Goal: Task Accomplishment & Management: Use online tool/utility

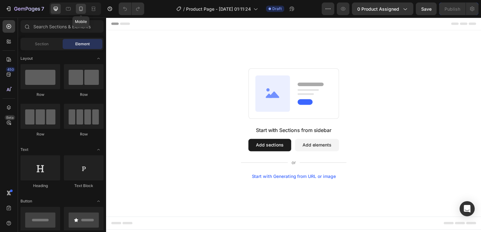
click at [79, 8] on icon at bounding box center [80, 9] width 3 height 4
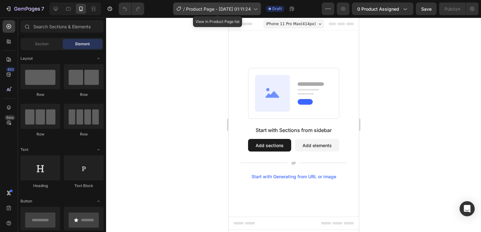
click at [237, 8] on span "Product Page - Sep 29, 01:11:24" at bounding box center [218, 9] width 65 height 7
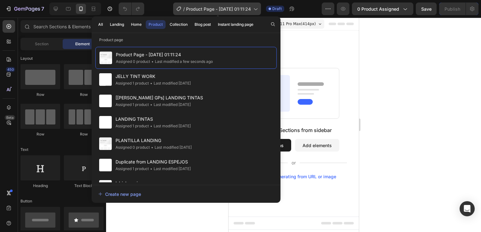
click at [254, 10] on icon at bounding box center [255, 9] width 6 height 6
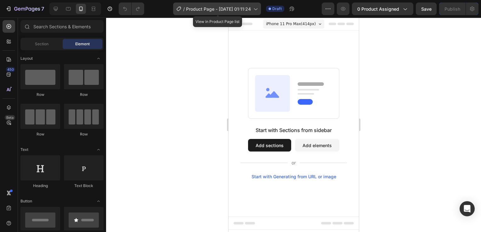
click at [256, 9] on icon at bounding box center [255, 9] width 6 height 6
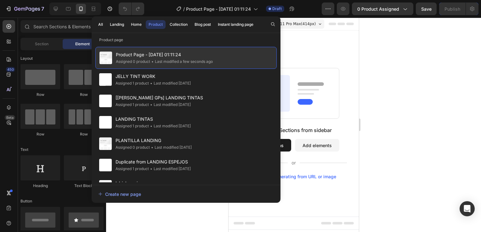
click at [170, 54] on span "Product Page - Sep 29, 01:11:24" at bounding box center [164, 55] width 97 height 8
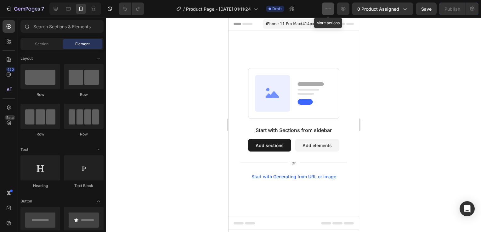
click at [329, 10] on icon "button" at bounding box center [328, 9] width 6 height 6
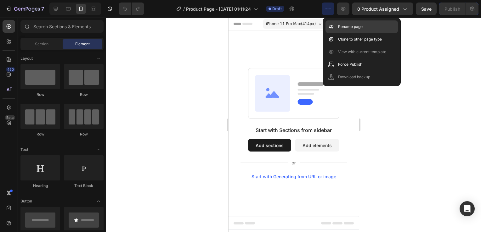
click at [336, 23] on div "Rename page" at bounding box center [361, 26] width 72 height 13
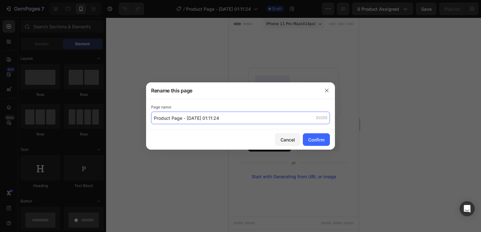
click at [212, 116] on input "Product Page - Sep 29, 01:11:24" at bounding box center [240, 118] width 179 height 13
type input "[PERSON_NAME] HUEVOS"
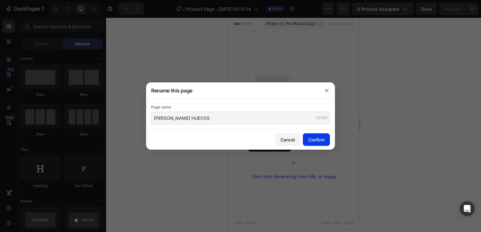
click at [324, 144] on button "Confirm" at bounding box center [316, 139] width 27 height 13
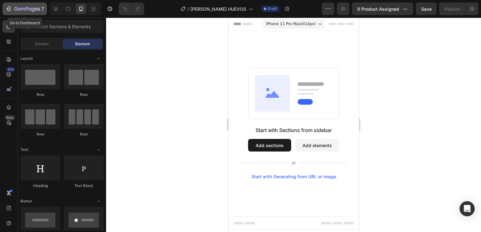
click at [32, 8] on icon "button" at bounding box center [33, 10] width 3 height 4
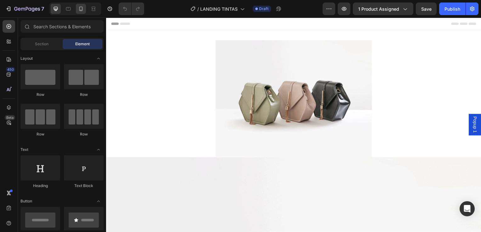
click at [83, 8] on icon at bounding box center [81, 9] width 6 height 6
click at [81, 9] on icon at bounding box center [81, 9] width 6 height 6
click at [79, 11] on icon at bounding box center [81, 9] width 6 height 6
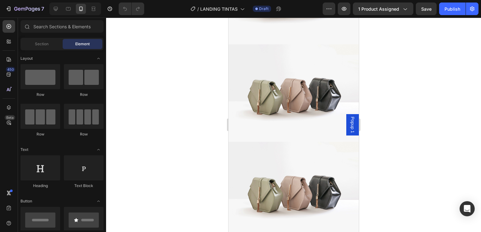
scroll to position [53, 0]
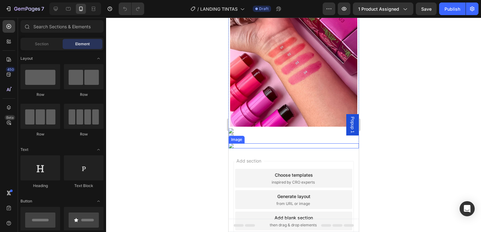
click at [234, 144] on div "Image" at bounding box center [293, 146] width 130 height 5
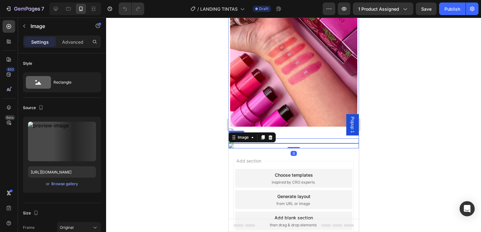
click at [286, 138] on img at bounding box center [293, 140] width 130 height 5
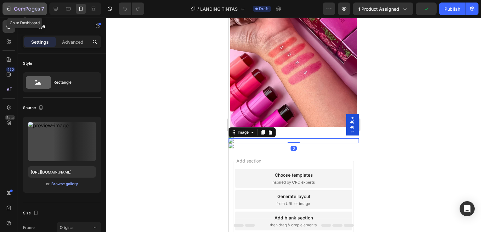
click at [24, 10] on icon "button" at bounding box center [27, 9] width 26 height 5
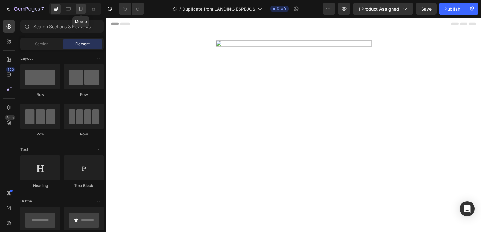
click at [77, 12] on div at bounding box center [81, 9] width 10 height 10
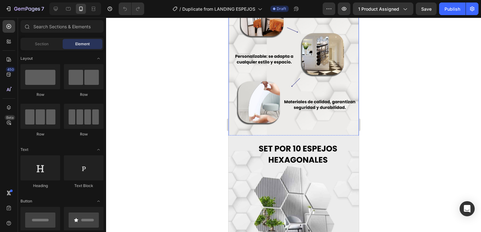
scroll to position [460, 0]
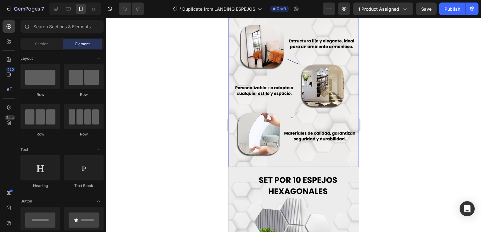
click at [280, 108] on img at bounding box center [293, 91] width 130 height 163
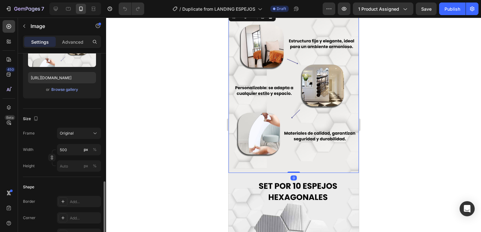
scroll to position [189, 0]
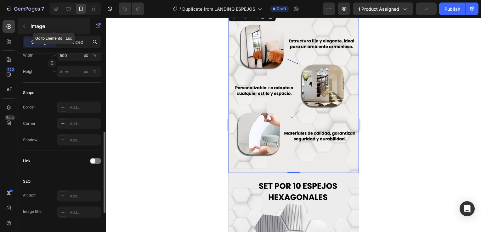
click at [28, 29] on button "button" at bounding box center [24, 26] width 10 height 10
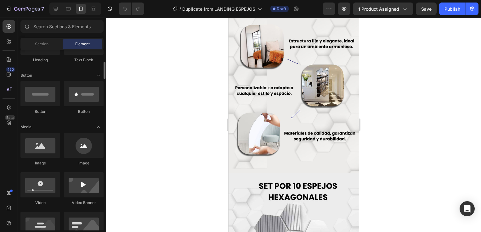
scroll to position [94, 0]
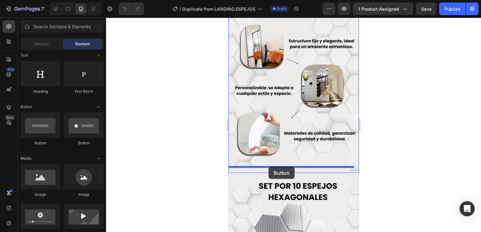
drag, startPoint x: 273, startPoint y: 142, endPoint x: 268, endPoint y: 167, distance: 25.3
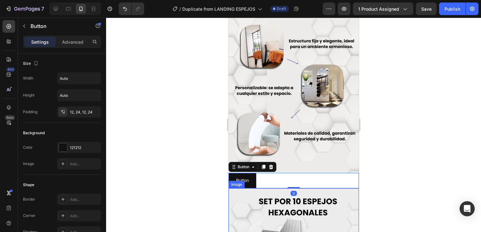
click at [398, 166] on div at bounding box center [293, 125] width 375 height 215
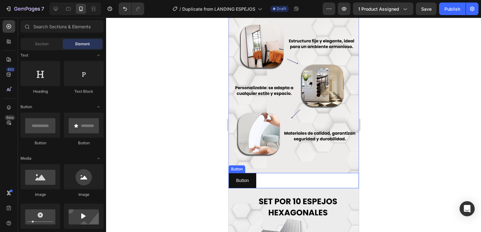
click at [312, 173] on div "Button Button" at bounding box center [293, 180] width 130 height 15
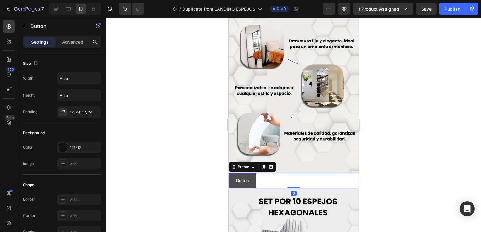
click at [250, 173] on button "Button" at bounding box center [242, 180] width 28 height 15
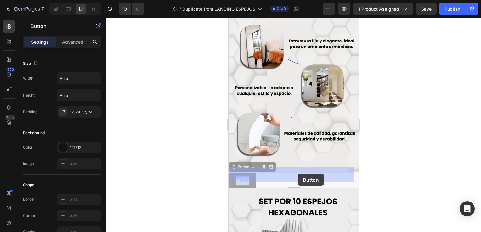
drag, startPoint x: 248, startPoint y: 173, endPoint x: 297, endPoint y: 174, distance: 48.8
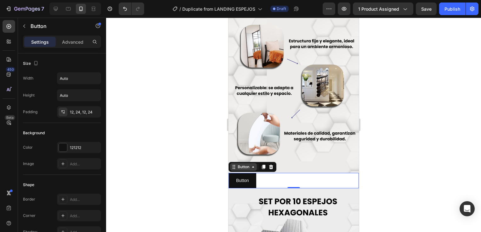
click at [251, 165] on icon at bounding box center [252, 167] width 5 height 5
click at [253, 163] on div "Button" at bounding box center [243, 167] width 27 height 8
click at [26, 21] on button "button" at bounding box center [24, 26] width 10 height 10
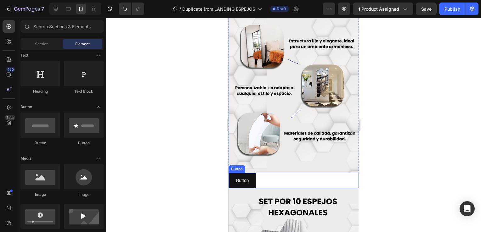
click at [265, 173] on div "Button Button" at bounding box center [293, 180] width 130 height 15
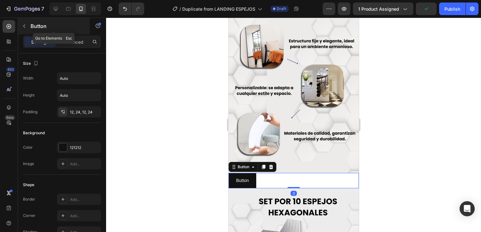
click at [27, 27] on button "button" at bounding box center [24, 26] width 10 height 10
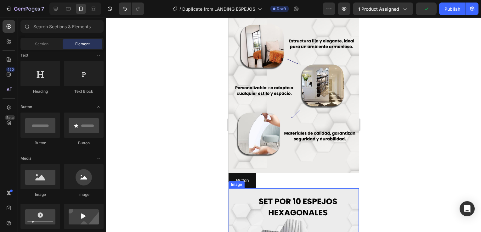
click at [244, 181] on div "Image" at bounding box center [236, 185] width 16 height 8
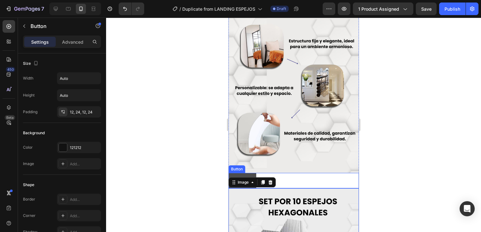
click at [247, 173] on button "Button" at bounding box center [242, 180] width 28 height 15
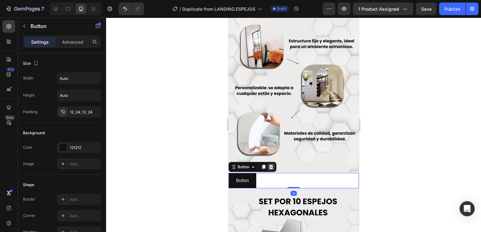
click at [274, 163] on div at bounding box center [271, 167] width 8 height 8
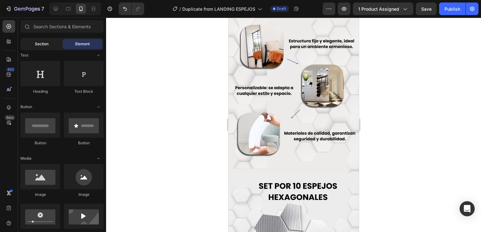
click at [48, 45] on span "Section" at bounding box center [42, 44] width 14 height 6
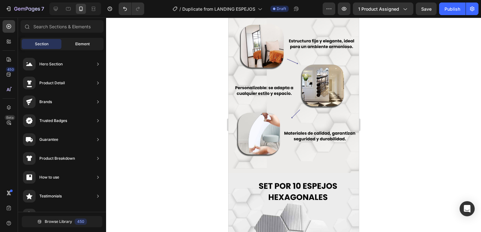
click at [65, 45] on div "Element" at bounding box center [83, 44] width 40 height 10
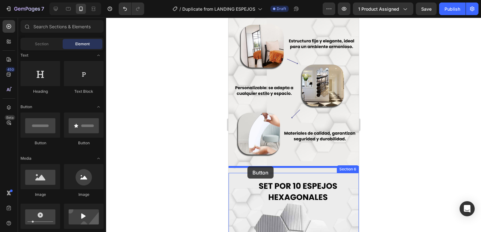
drag, startPoint x: 303, startPoint y: 144, endPoint x: 247, endPoint y: 167, distance: 60.0
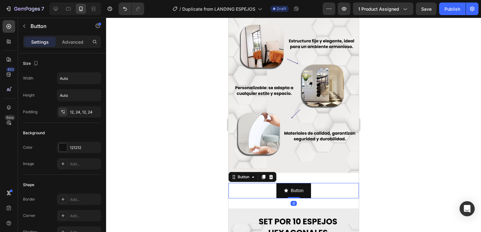
click at [322, 190] on div "Button Button 0" at bounding box center [293, 190] width 130 height 15
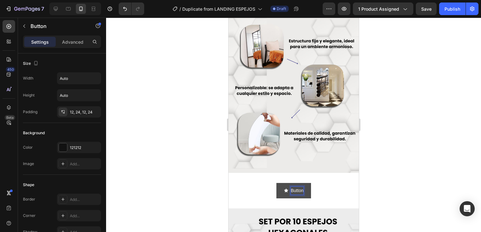
click at [291, 187] on p "Button" at bounding box center [297, 191] width 13 height 8
click at [284, 189] on icon "<p>Button</p>" at bounding box center [286, 191] width 4 height 4
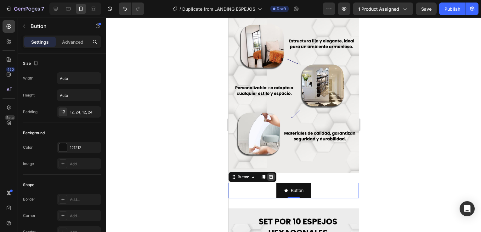
click at [271, 175] on icon at bounding box center [271, 177] width 4 height 4
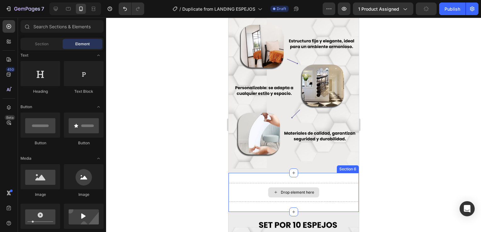
click at [273, 190] on icon at bounding box center [275, 192] width 5 height 5
click at [307, 190] on div "Drop element here" at bounding box center [296, 192] width 33 height 5
click at [284, 190] on div "Drop element here" at bounding box center [296, 192] width 33 height 5
click at [291, 171] on icon at bounding box center [293, 173] width 5 height 5
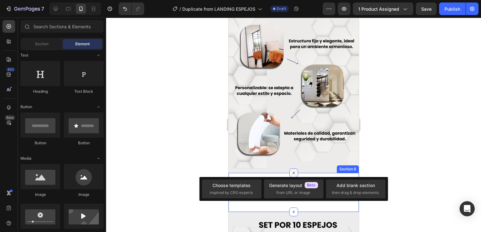
click at [290, 169] on icon at bounding box center [293, 172] width 7 height 7
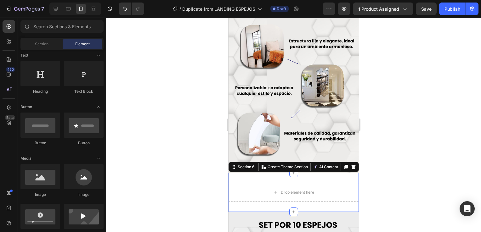
click at [259, 201] on div "Drop element here Section 6 You can create reusable sections Create Theme Secti…" at bounding box center [293, 192] width 130 height 39
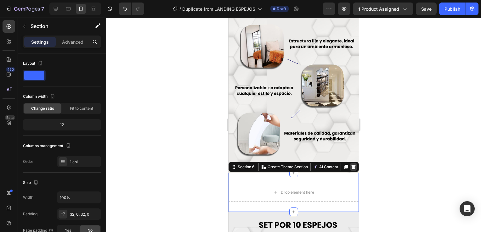
click at [351, 165] on icon at bounding box center [353, 167] width 4 height 4
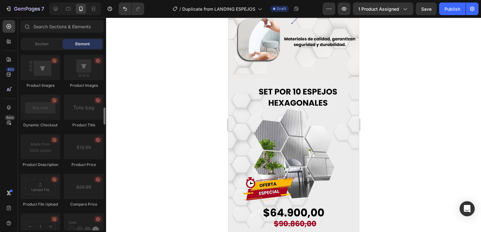
scroll to position [940, 0]
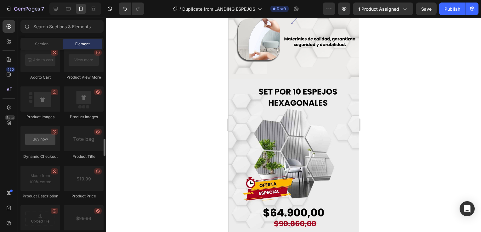
click at [40, 141] on div at bounding box center [40, 138] width 40 height 25
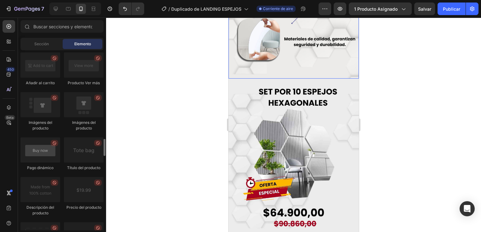
click at [46, 158] on div at bounding box center [40, 150] width 40 height 25
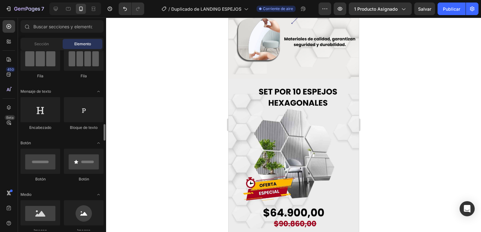
scroll to position [121, 0]
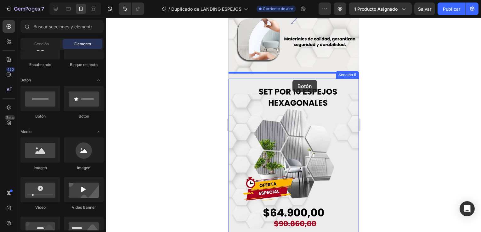
drag, startPoint x: 268, startPoint y: 121, endPoint x: 292, endPoint y: 80, distance: 47.7
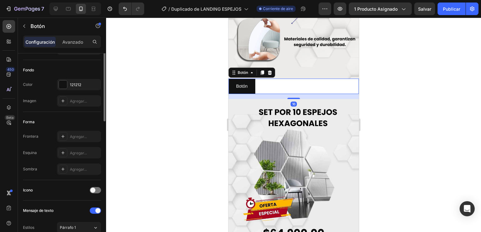
scroll to position [0, 0]
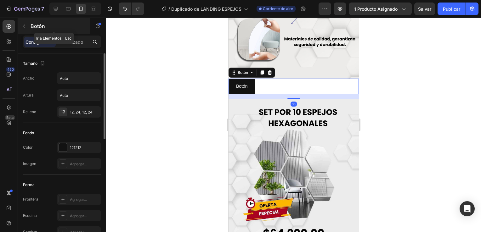
click at [24, 25] on icon "button" at bounding box center [24, 26] width 5 height 5
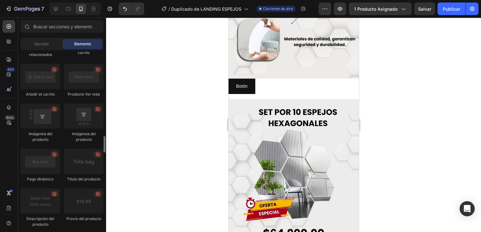
scroll to position [971, 0]
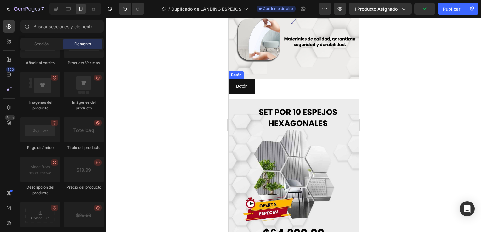
drag, startPoint x: 268, startPoint y: 151, endPoint x: 296, endPoint y: 81, distance: 75.1
click at [296, 81] on div "Botón Botón" at bounding box center [293, 86] width 130 height 15
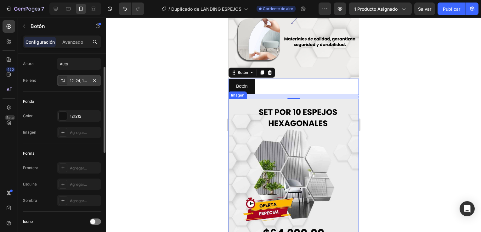
scroll to position [0, 0]
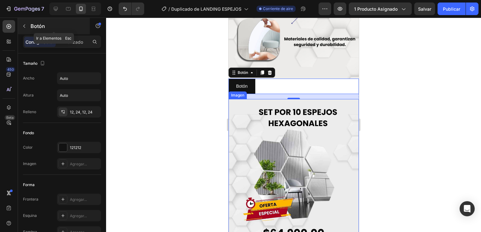
click at [31, 27] on p "Botón" at bounding box center [58, 26] width 54 height 8
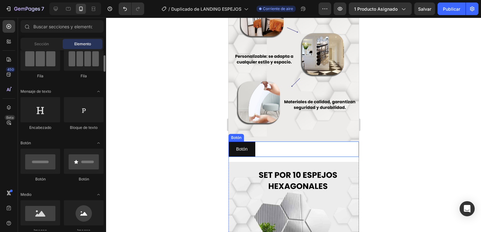
scroll to position [90, 0]
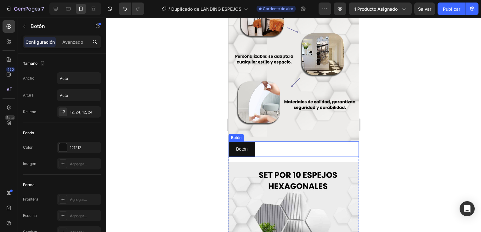
click at [275, 142] on div "Botón Botón" at bounding box center [293, 149] width 130 height 15
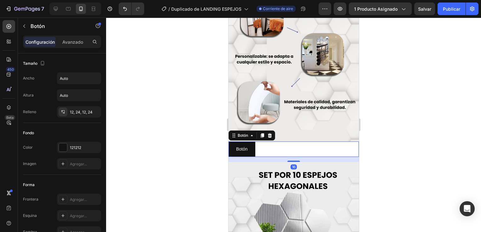
click at [268, 132] on div at bounding box center [270, 136] width 8 height 8
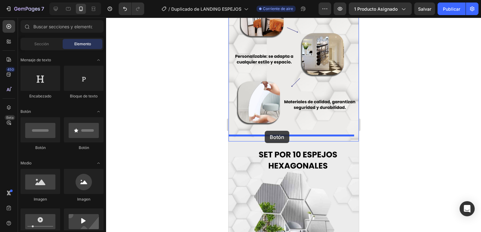
drag, startPoint x: 319, startPoint y: 150, endPoint x: 264, endPoint y: 131, distance: 57.3
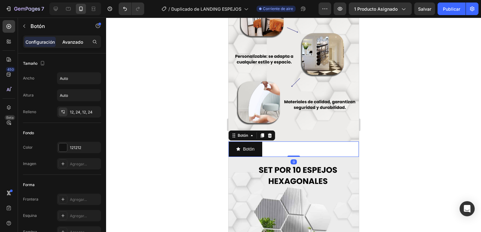
click at [70, 40] on p "Avanzado" at bounding box center [72, 42] width 21 height 7
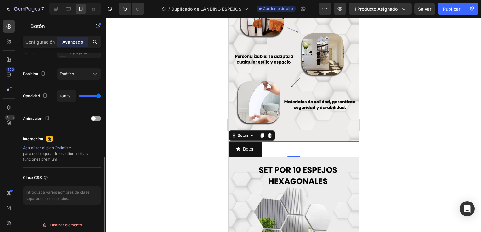
scroll to position [222, 0]
click at [42, 41] on p "Configuración" at bounding box center [39, 42] width 29 height 7
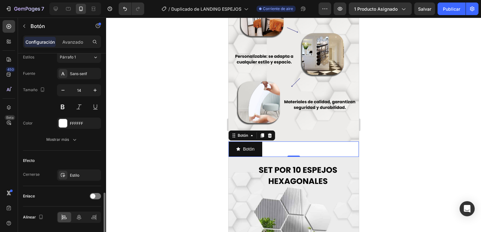
scroll to position [303, 0]
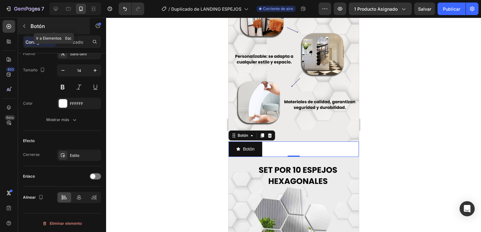
click at [31, 28] on p "Botón" at bounding box center [58, 26] width 54 height 8
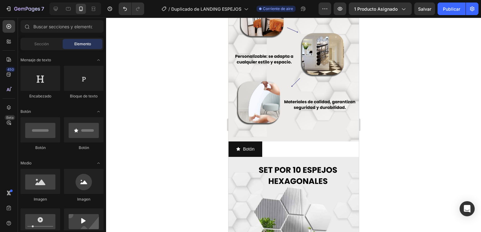
scroll to position [0, 0]
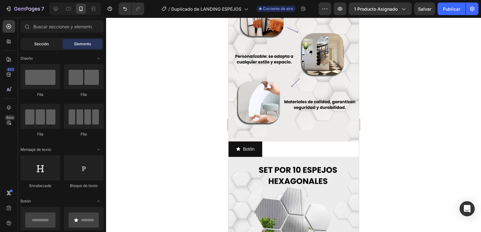
click at [49, 43] on div "Sección" at bounding box center [42, 44] width 40 height 10
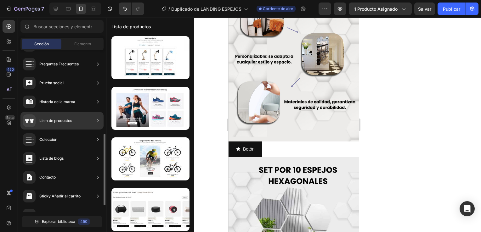
scroll to position [203, 0]
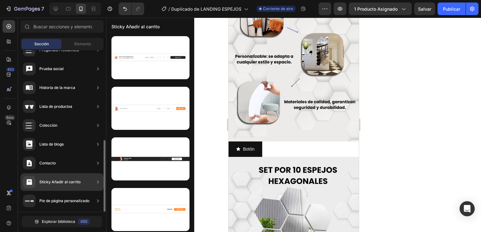
click at [97, 182] on icon at bounding box center [98, 182] width 6 height 6
click at [55, 182] on div "Sticky Añadir al carrito" at bounding box center [59, 182] width 41 height 6
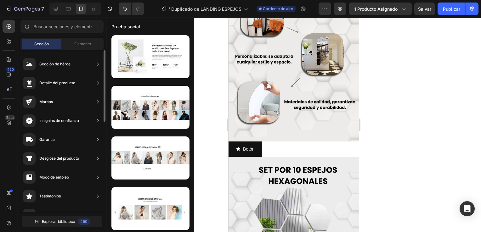
scroll to position [52, 0]
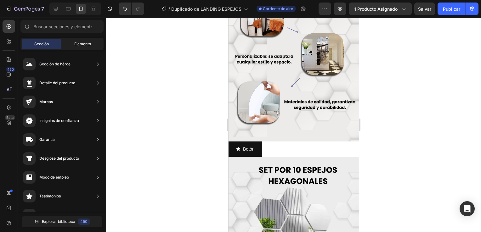
click at [84, 41] on span "Elemento" at bounding box center [82, 44] width 17 height 6
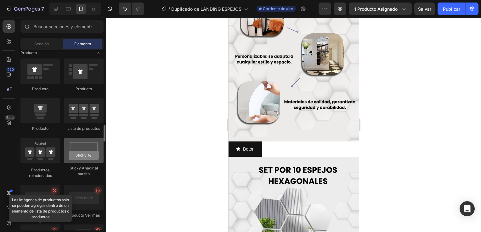
scroll to position [755, 0]
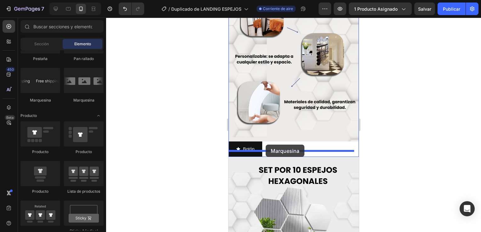
drag, startPoint x: 272, startPoint y: 101, endPoint x: 265, endPoint y: 145, distance: 43.9
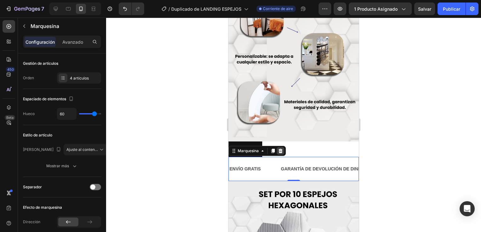
click at [280, 148] on div at bounding box center [280, 151] width 8 height 8
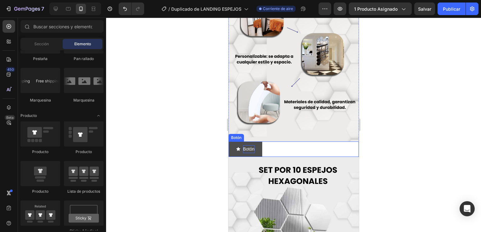
click at [251, 145] on p "Botón" at bounding box center [249, 149] width 12 height 8
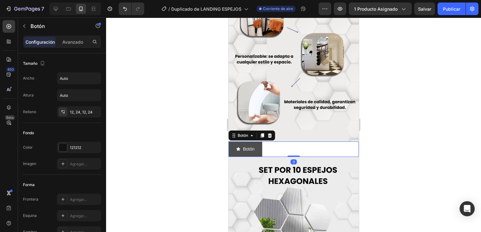
click at [241, 142] on button "Botón" at bounding box center [245, 149] width 34 height 15
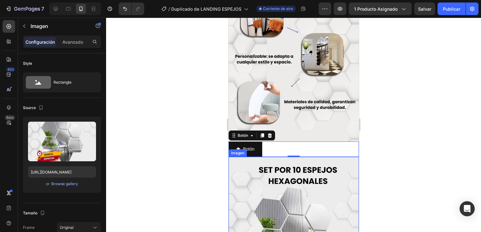
click at [242, 150] on div "Imagen" at bounding box center [237, 153] width 16 height 6
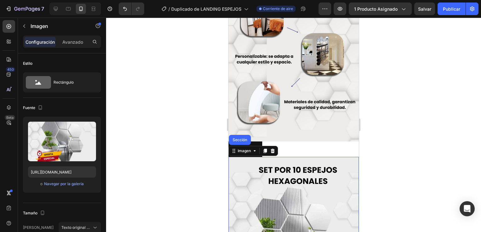
click at [289, 143] on div "Botón Botón" at bounding box center [293, 149] width 130 height 15
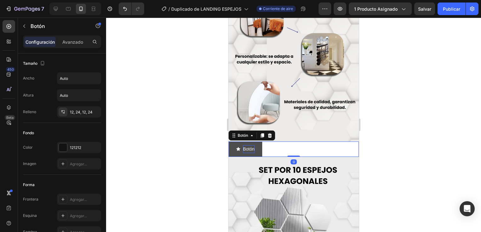
click at [245, 145] on p "Botón" at bounding box center [249, 149] width 12 height 8
click at [238, 147] on icon "<p>Botón</p>" at bounding box center [238, 149] width 4 height 4
click at [296, 144] on div "Botón Botón 0" at bounding box center [293, 149] width 130 height 15
click at [295, 143] on div "Botón Botón 0" at bounding box center [293, 149] width 130 height 15
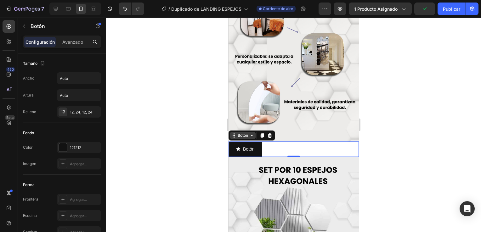
click at [252, 133] on icon at bounding box center [251, 135] width 5 height 5
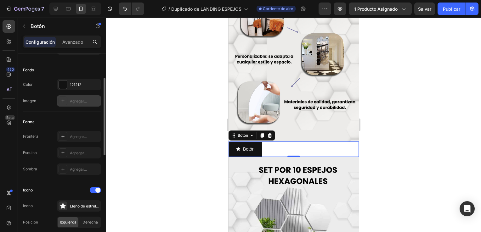
scroll to position [94, 0]
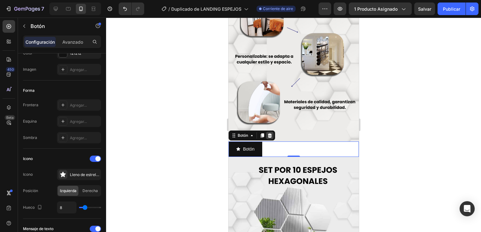
click at [269, 133] on icon at bounding box center [270, 135] width 4 height 4
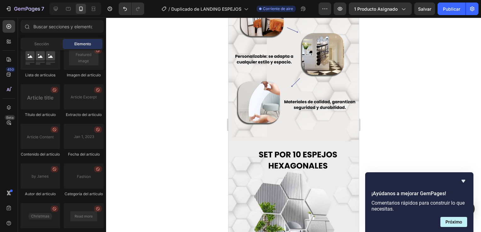
scroll to position [1823, 0]
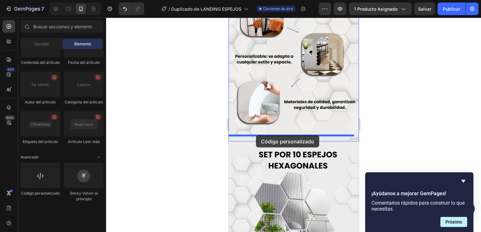
drag, startPoint x: 278, startPoint y: 219, endPoint x: 256, endPoint y: 135, distance: 86.3
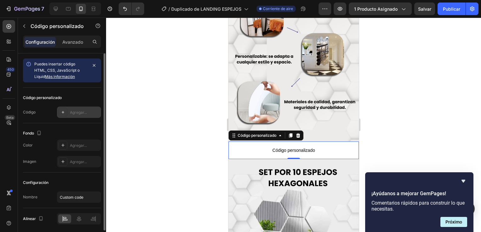
click at [91, 112] on div "Agregar..." at bounding box center [85, 113] width 30 height 6
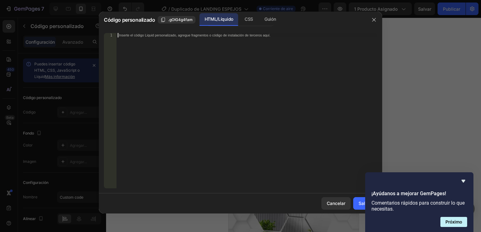
click at [208, 49] on div "Inserte el código Liquid personalizado, agregue fragmentos o código de instalac…" at bounding box center [246, 115] width 261 height 164
paste textarea "<div id="_rsi-cod-form-embed-custom-hook"></div>"
type textarea "<div id="_rsi-cod-form-embed-custom-hook"></div>"
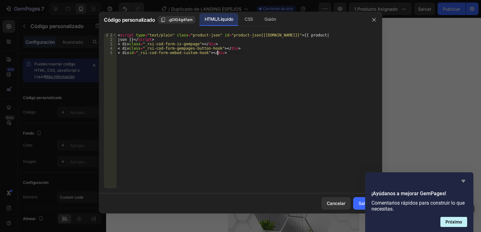
click at [461, 182] on icon "Ocultar encuesta" at bounding box center [464, 182] width 8 height 8
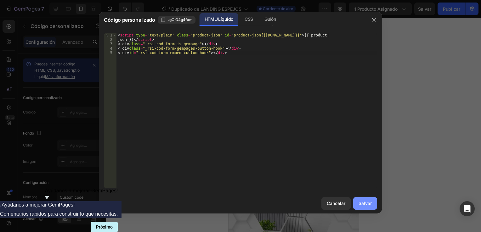
click at [375, 205] on button "Salvar" at bounding box center [365, 203] width 24 height 13
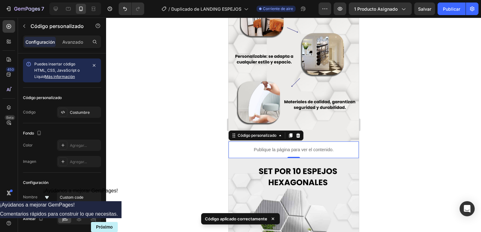
click at [439, 137] on div at bounding box center [293, 125] width 375 height 215
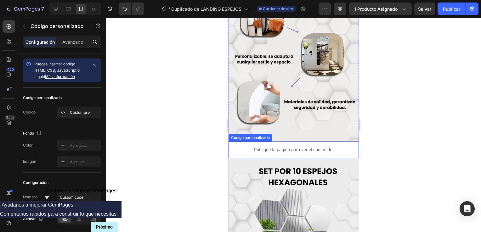
click at [231, 142] on div "Publique la página para ver el contenido." at bounding box center [293, 150] width 130 height 17
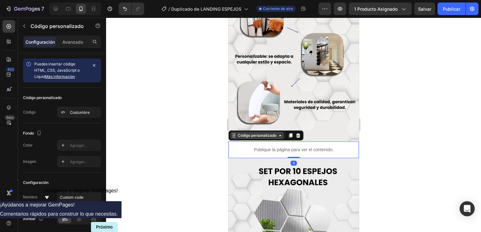
click at [272, 133] on div "Código personalizado" at bounding box center [256, 136] width 41 height 6
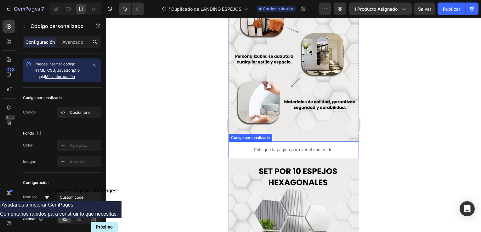
click at [308, 147] on p "Publique la página para ver el contenido." at bounding box center [293, 150] width 130 height 7
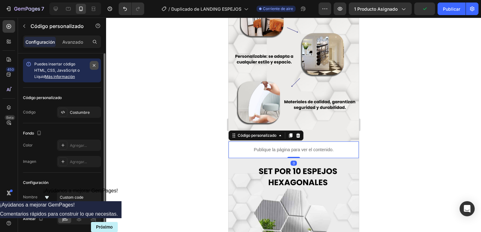
click at [92, 65] on icon "button" at bounding box center [94, 65] width 5 height 5
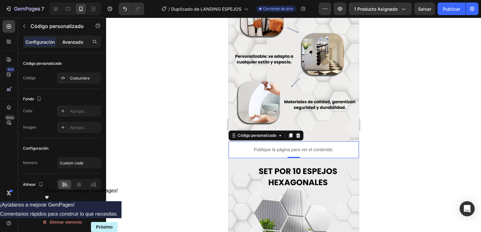
click at [68, 42] on p "Avanzado" at bounding box center [72, 42] width 21 height 7
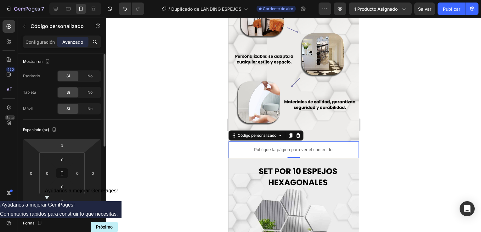
scroll to position [0, 0]
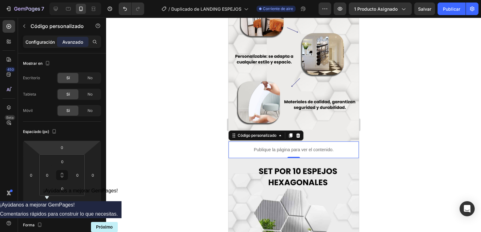
click at [48, 46] on div "Configuración" at bounding box center [39, 42] width 31 height 10
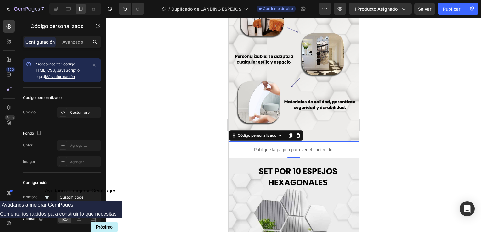
click at [93, 67] on icon "button" at bounding box center [94, 65] width 5 height 5
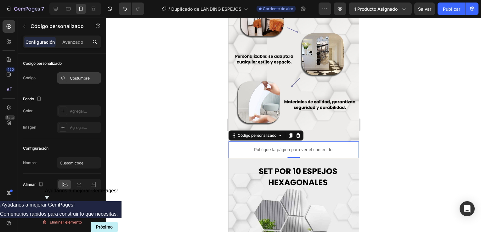
click at [75, 79] on div "Costumbre" at bounding box center [85, 79] width 30 height 6
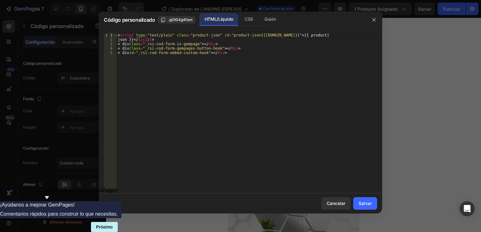
click at [66, 87] on div at bounding box center [240, 116] width 481 height 232
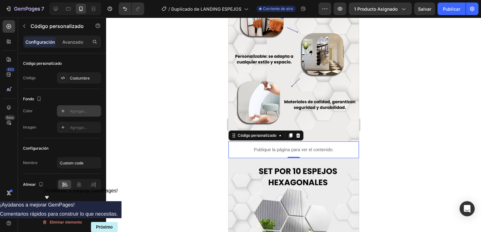
click at [64, 111] on icon at bounding box center [62, 111] width 3 height 3
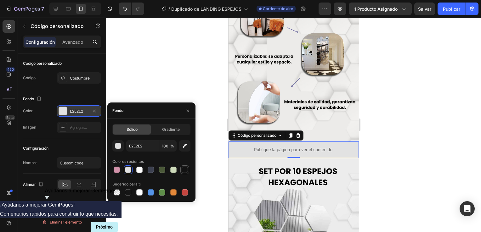
click at [183, 169] on div at bounding box center [185, 170] width 6 height 6
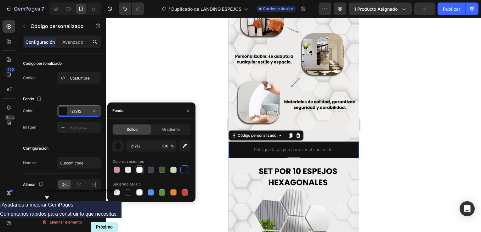
click at [137, 170] on div at bounding box center [139, 170] width 6 height 6
type input "FFFFFF"
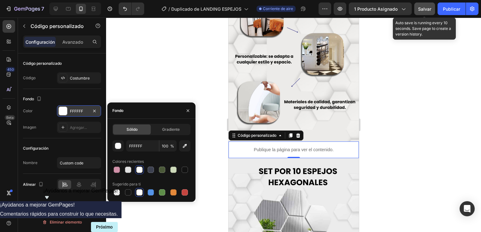
click at [429, 8] on span "Salvar" at bounding box center [424, 8] width 13 height 5
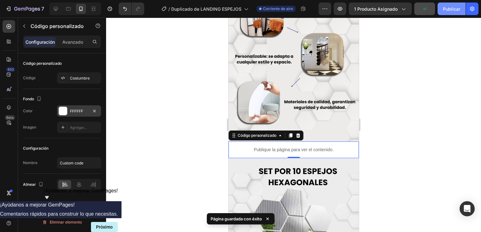
click at [447, 9] on font "Publicar" at bounding box center [451, 9] width 17 height 7
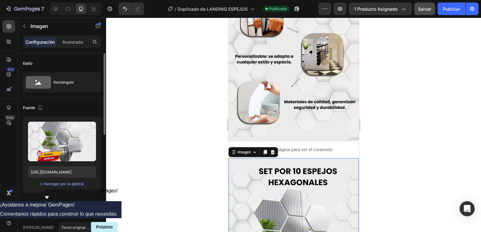
click at [67, 36] on div "Configuración Avanzado" at bounding box center [62, 42] width 78 height 13
click at [68, 40] on p "Avanzado" at bounding box center [72, 42] width 21 height 7
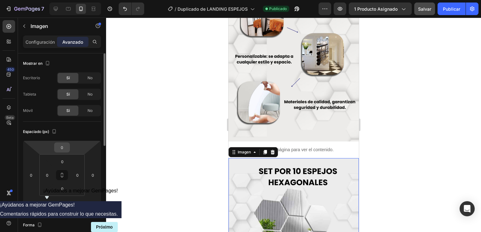
click at [61, 150] on input "0" at bounding box center [62, 147] width 13 height 9
click at [64, 149] on input "0" at bounding box center [62, 147] width 13 height 9
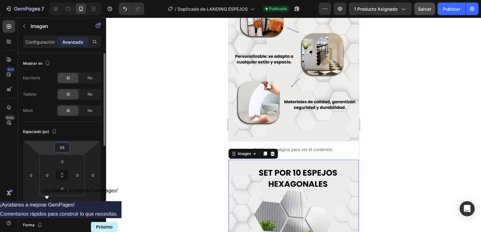
type input "0"
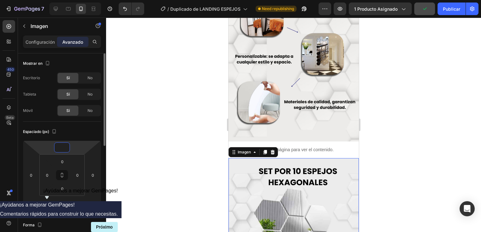
type input "4"
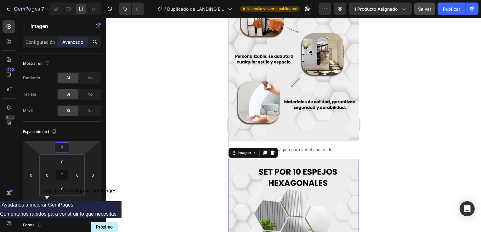
type input "2"
click at [418, 13] on button "Salvar" at bounding box center [424, 9] width 21 height 13
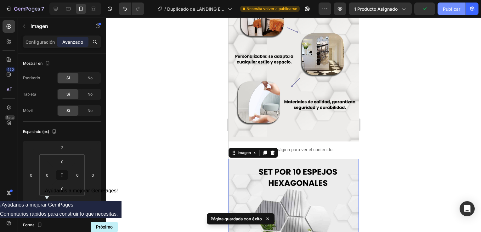
click at [452, 12] on font "Publicar" at bounding box center [451, 9] width 17 height 7
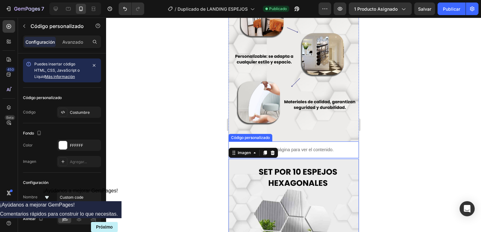
click at [329, 147] on p "Publique la página para ver el contenido." at bounding box center [293, 150] width 130 height 7
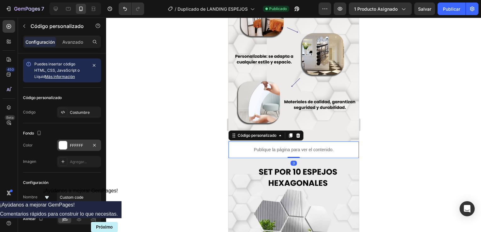
click at [62, 143] on div at bounding box center [63, 145] width 8 height 8
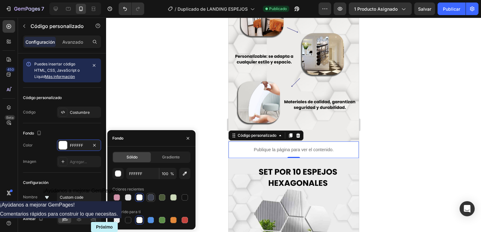
click at [149, 199] on div at bounding box center [151, 198] width 6 height 6
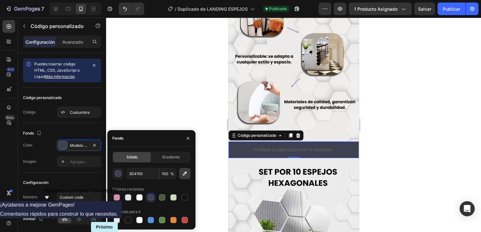
click at [183, 175] on icon "button" at bounding box center [185, 174] width 6 height 6
type input "EDEBE9"
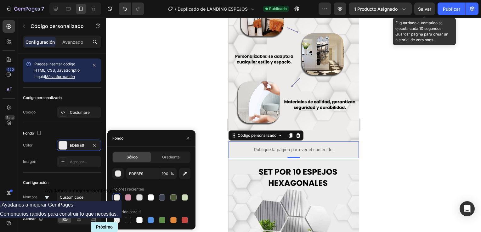
click at [426, 8] on span "Salvar" at bounding box center [424, 8] width 13 height 5
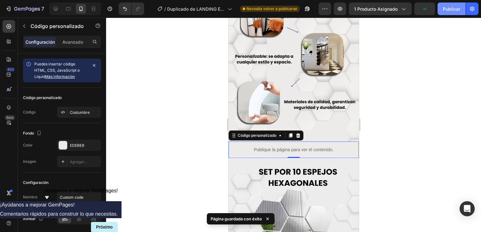
click at [451, 6] on font "Publicar" at bounding box center [451, 9] width 17 height 7
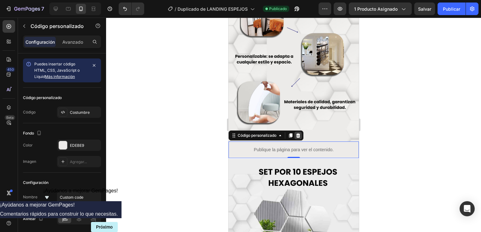
click at [301, 132] on div at bounding box center [298, 136] width 8 height 8
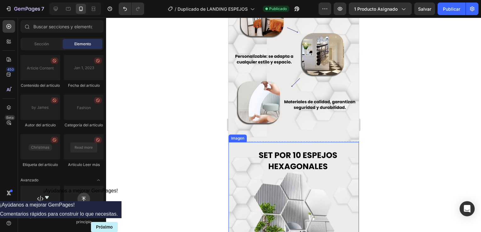
click at [336, 152] on img at bounding box center [293, 223] width 130 height 163
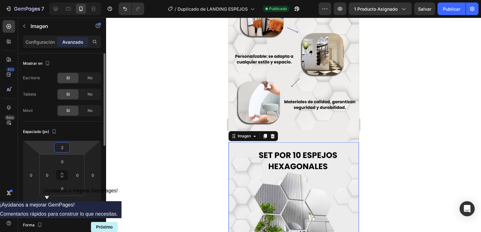
click at [65, 146] on input "2" at bounding box center [62, 147] width 13 height 9
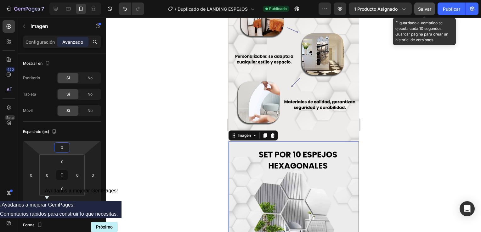
type input "0"
click at [421, 14] on button "Salvar" at bounding box center [424, 9] width 21 height 13
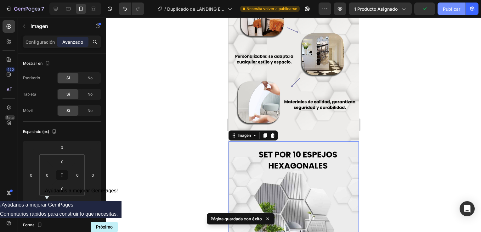
click at [455, 11] on font "Publicar" at bounding box center [451, 9] width 17 height 7
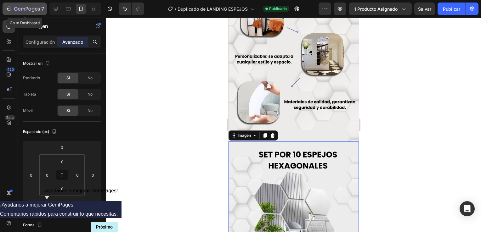
click at [43, 12] on p "7" at bounding box center [42, 9] width 3 height 8
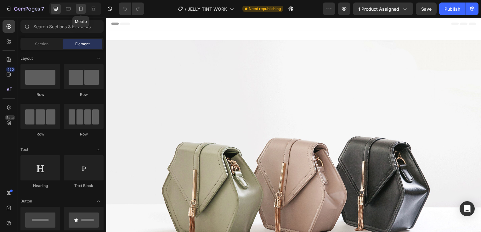
click at [76, 11] on div at bounding box center [81, 9] width 10 height 10
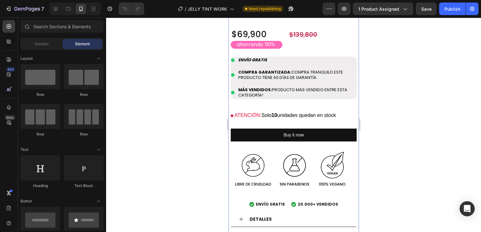
scroll to position [409, 0]
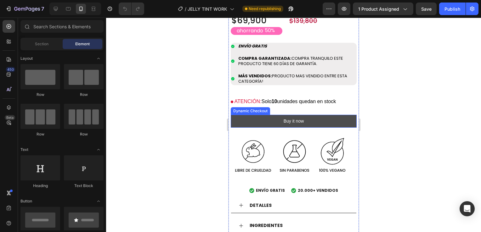
click at [265, 115] on button "Buy it now" at bounding box center [293, 121] width 126 height 13
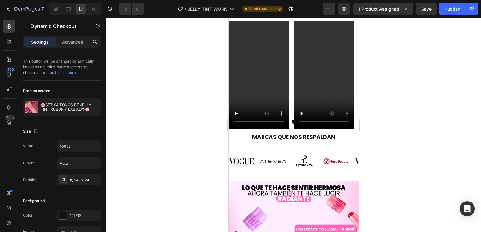
scroll to position [818, 0]
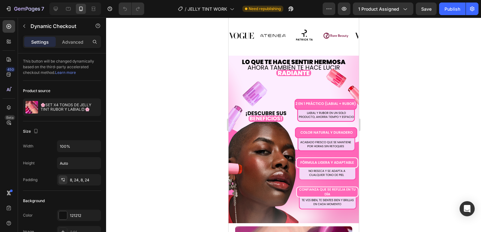
click at [21, 26] on button "button" at bounding box center [24, 26] width 10 height 10
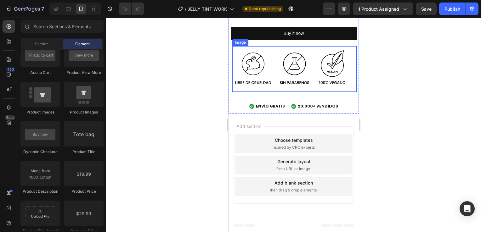
scroll to position [1792, 0]
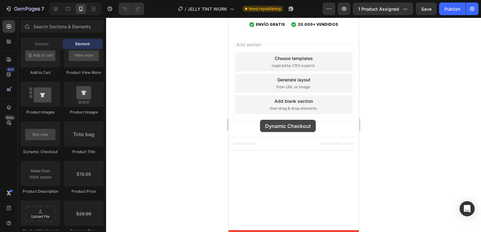
drag, startPoint x: 270, startPoint y: 157, endPoint x: 260, endPoint y: 120, distance: 39.0
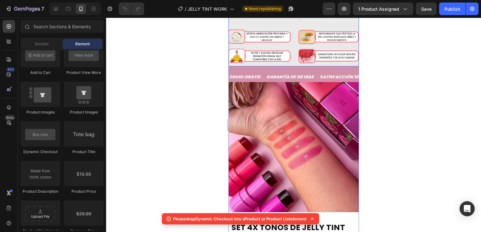
scroll to position [1289, 0]
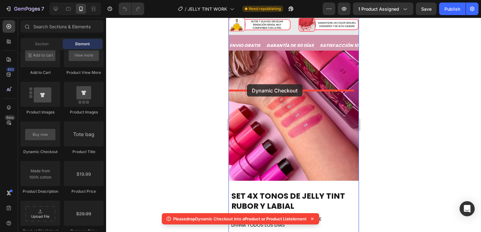
drag, startPoint x: 260, startPoint y: 157, endPoint x: 246, endPoint y: 84, distance: 74.2
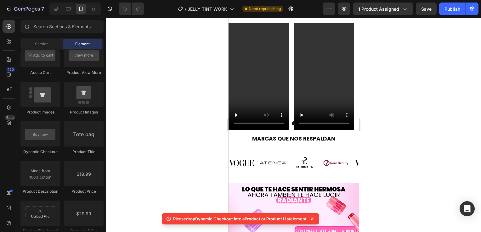
scroll to position [754, 0]
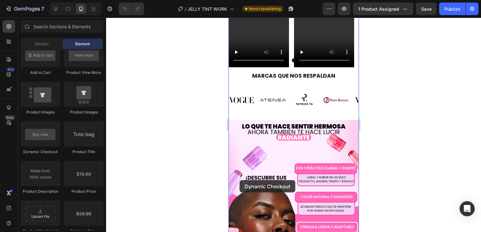
drag, startPoint x: 275, startPoint y: 156, endPoint x: 239, endPoint y: 180, distance: 43.2
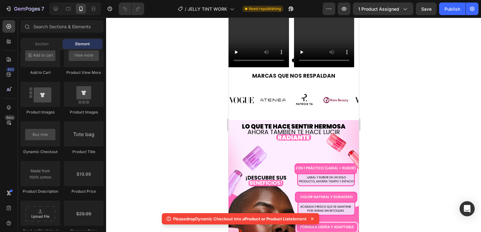
click at [172, 173] on div at bounding box center [293, 125] width 375 height 215
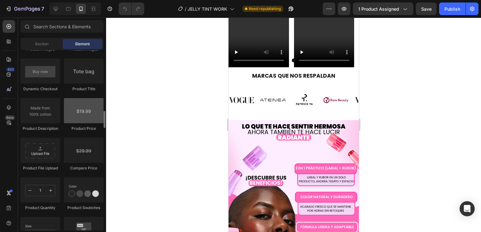
scroll to position [913, 0]
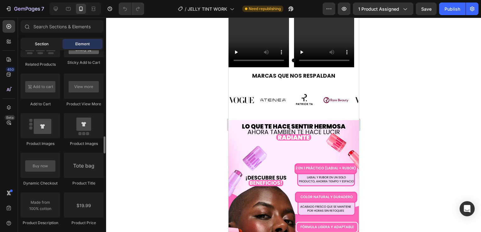
click at [44, 44] on span "Section" at bounding box center [42, 44] width 14 height 6
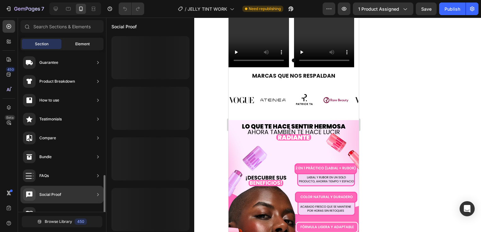
scroll to position [14, 0]
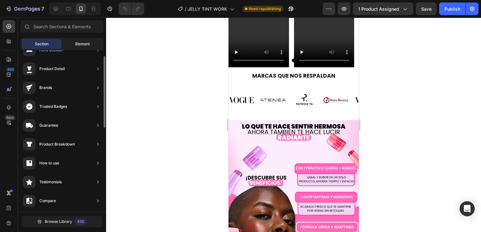
click at [79, 43] on span "Element" at bounding box center [82, 44] width 14 height 6
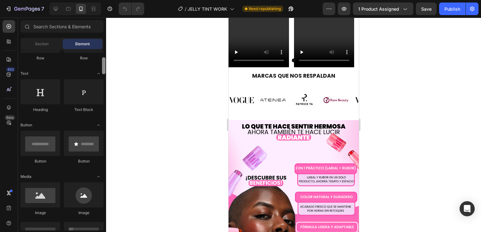
scroll to position [0, 0]
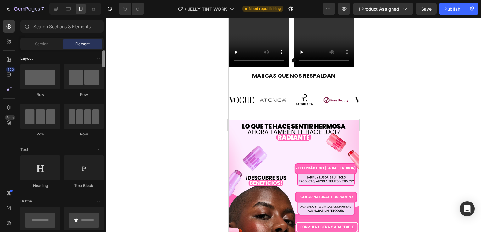
drag, startPoint x: 103, startPoint y: 222, endPoint x: 95, endPoint y: 57, distance: 165.4
click at [95, 57] on div "Layout Row Row Row Row Text Heading Text Block Button Button Button Media Image…" at bounding box center [62, 140] width 88 height 180
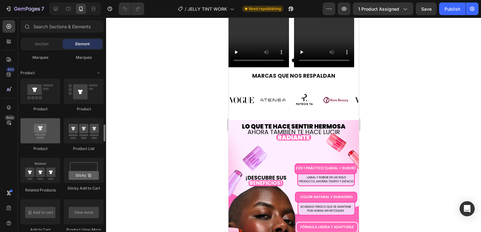
scroll to position [850, 0]
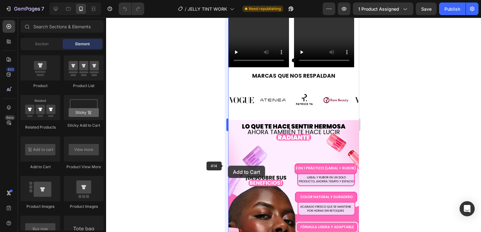
drag, startPoint x: 44, startPoint y: 151, endPoint x: 228, endPoint y: 166, distance: 184.4
click at [228, 0] on div "7 Version history / JELLY TINT WORK Need republishing Preview 1 product assigne…" at bounding box center [240, 0] width 481 height 0
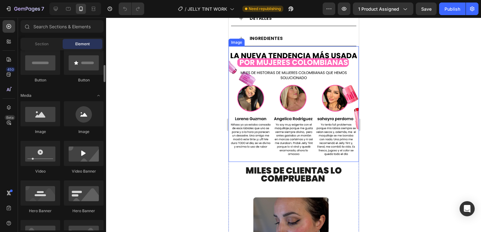
scroll to position [126, 0]
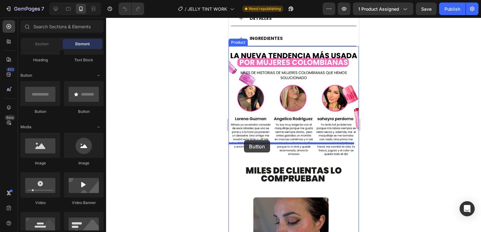
drag, startPoint x: 273, startPoint y: 115, endPoint x: 244, endPoint y: 140, distance: 39.1
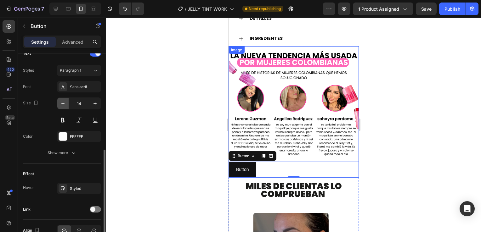
scroll to position [253, 0]
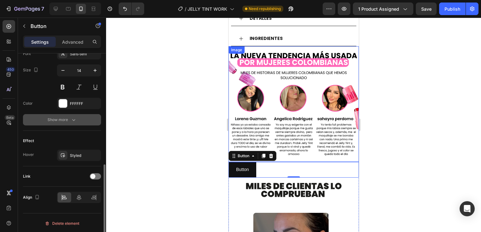
click at [58, 115] on button "Show more" at bounding box center [62, 119] width 78 height 11
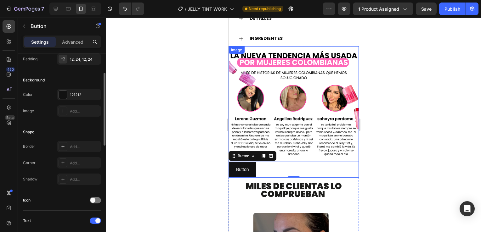
scroll to position [0, 0]
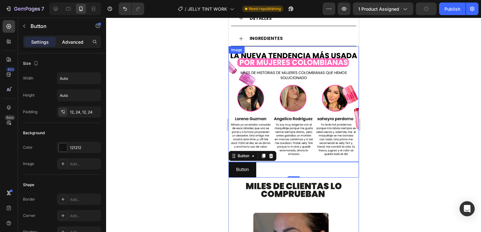
click at [75, 45] on div "Advanced" at bounding box center [72, 42] width 31 height 10
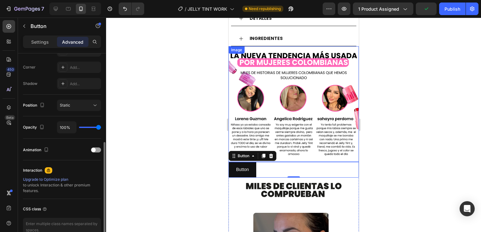
scroll to position [222, 0]
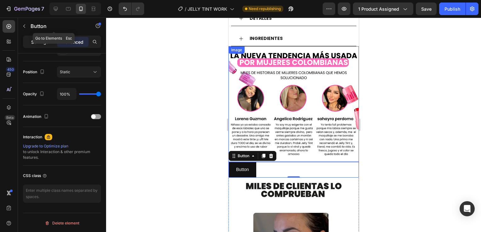
click at [34, 38] on div "Settings" at bounding box center [39, 42] width 31 height 10
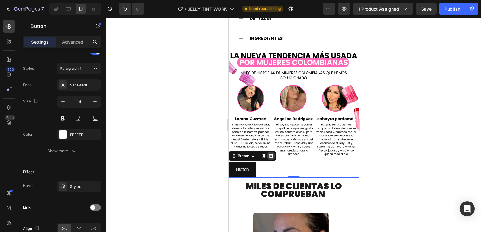
click at [269, 154] on icon at bounding box center [270, 156] width 5 height 5
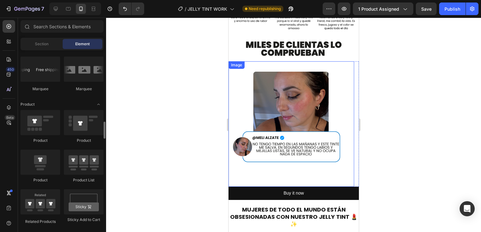
scroll to position [754, 0]
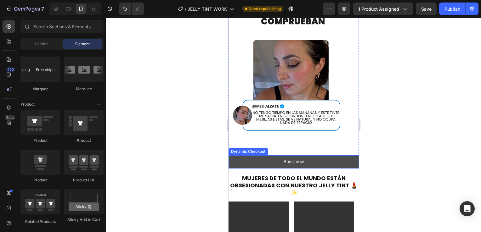
click at [267, 155] on button "Buy it now" at bounding box center [293, 161] width 130 height 13
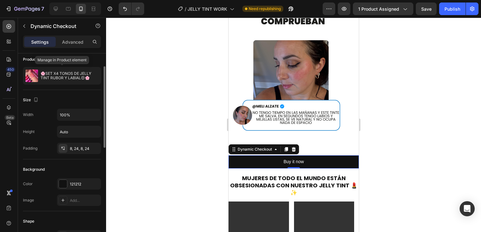
scroll to position [0, 0]
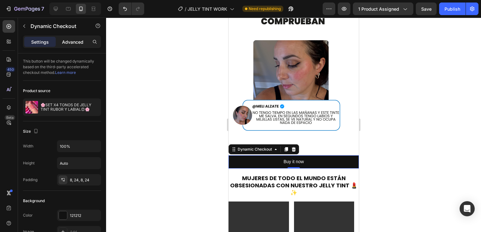
click at [58, 42] on div "Advanced" at bounding box center [72, 42] width 31 height 10
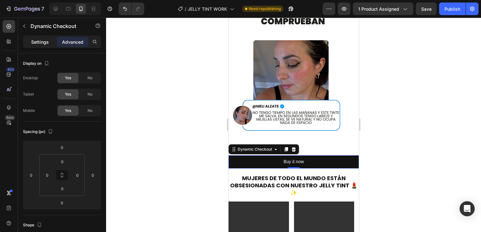
click at [46, 42] on p "Settings" at bounding box center [40, 42] width 18 height 7
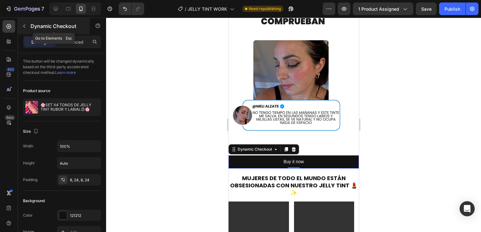
click at [28, 24] on button "button" at bounding box center [24, 26] width 10 height 10
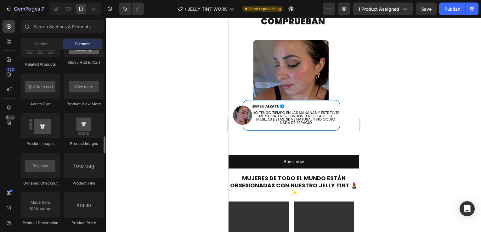
scroll to position [944, 0]
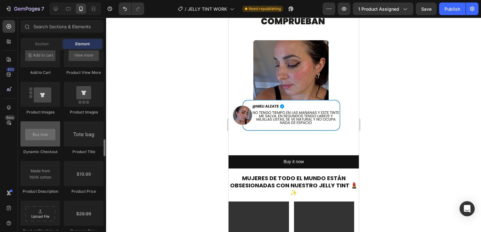
click at [41, 138] on div at bounding box center [40, 133] width 40 height 25
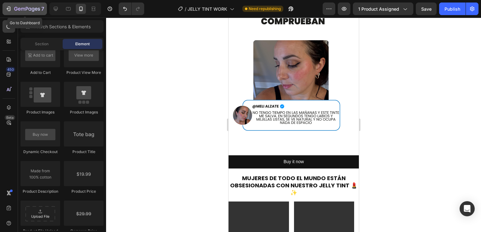
click at [25, 13] on button "7" at bounding box center [25, 9] width 44 height 13
